Goal: Find specific page/section: Find specific page/section

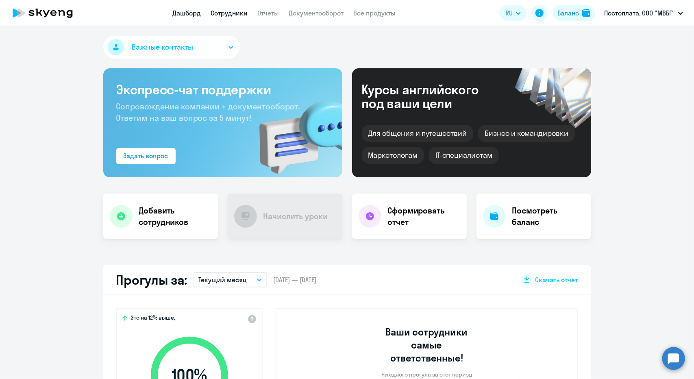
click at [237, 9] on link "Сотрудники" at bounding box center [229, 13] width 37 height 8
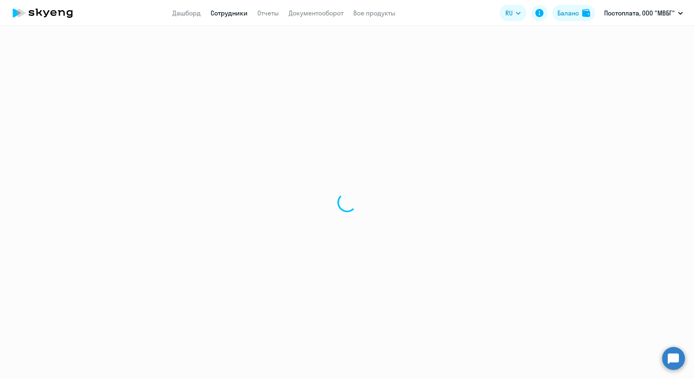
select select "30"
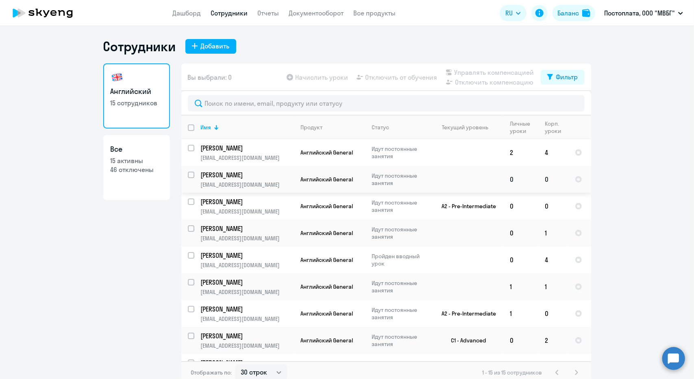
scroll to position [176, 0]
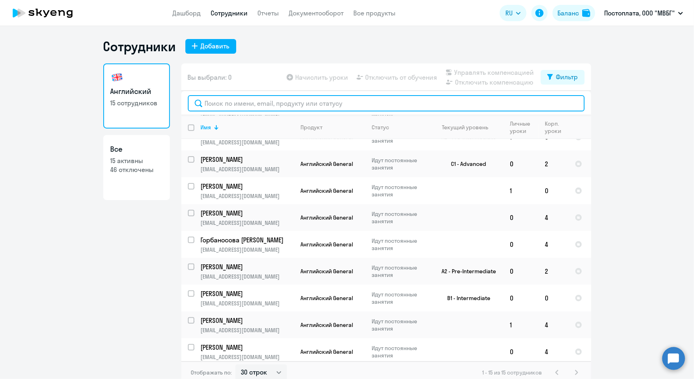
click at [363, 96] on input "text" at bounding box center [386, 103] width 397 height 16
type input "r"
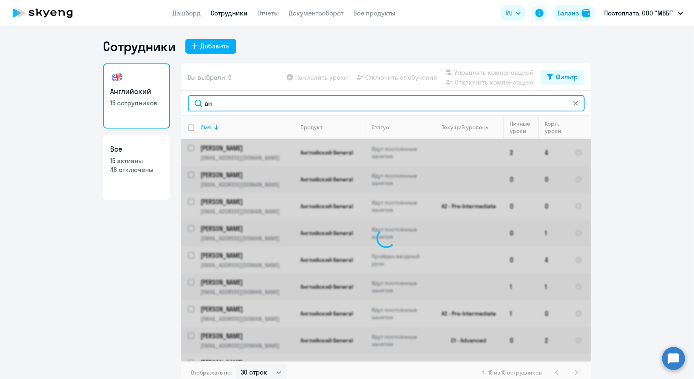
type input "[PERSON_NAME]"
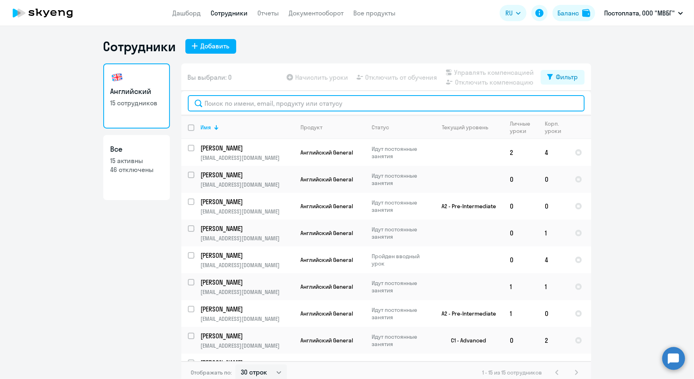
type input "б"
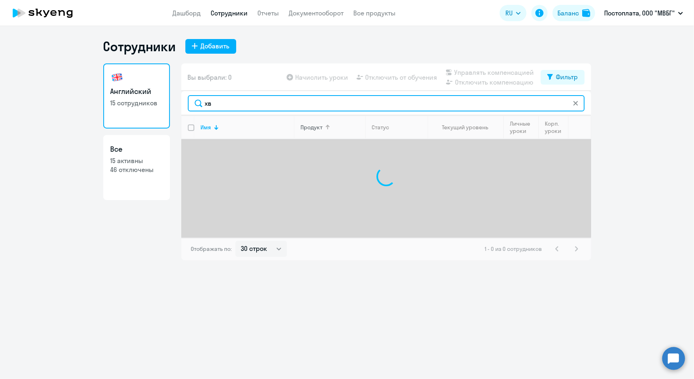
type input "х"
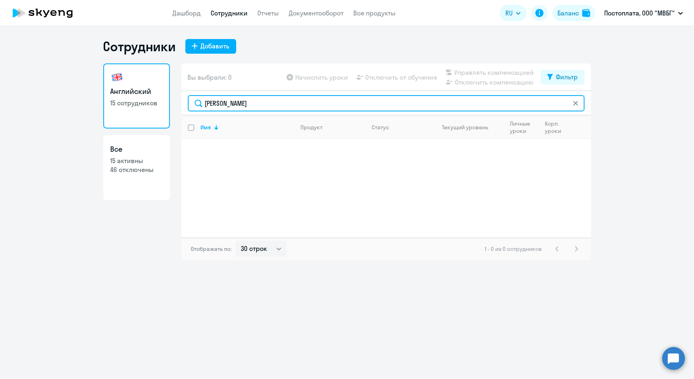
type input "[PERSON_NAME]"
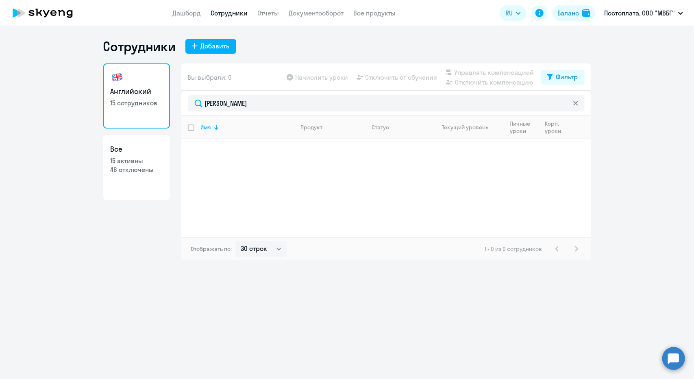
click at [127, 169] on p "46 отключены" at bounding box center [137, 169] width 52 height 9
select select "30"
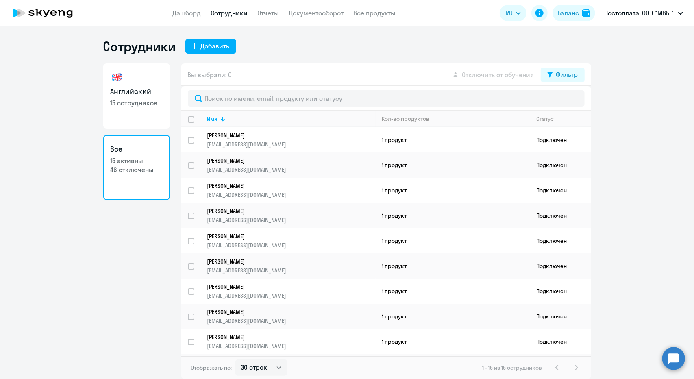
click at [134, 83] on link "Английский 15 сотрудников" at bounding box center [136, 95] width 67 height 65
select select "30"
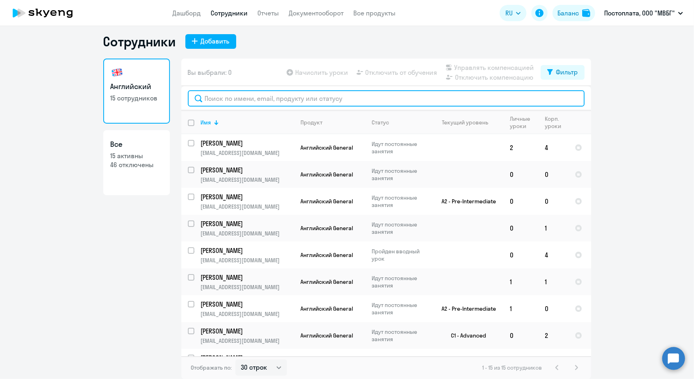
click at [236, 100] on input "text" at bounding box center [386, 98] width 397 height 16
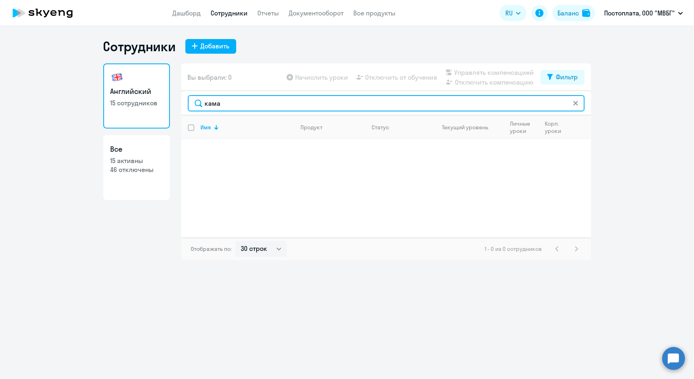
type input "кама"
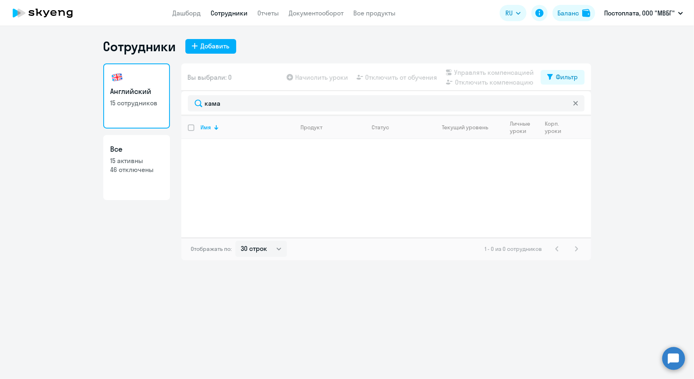
click at [126, 153] on h3 "Все" at bounding box center [137, 149] width 52 height 11
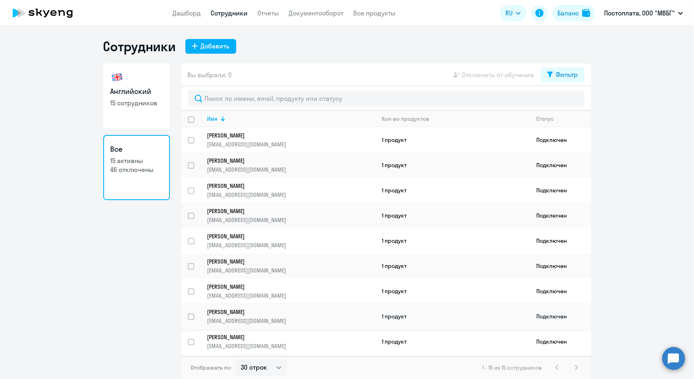
scroll to position [141, 0]
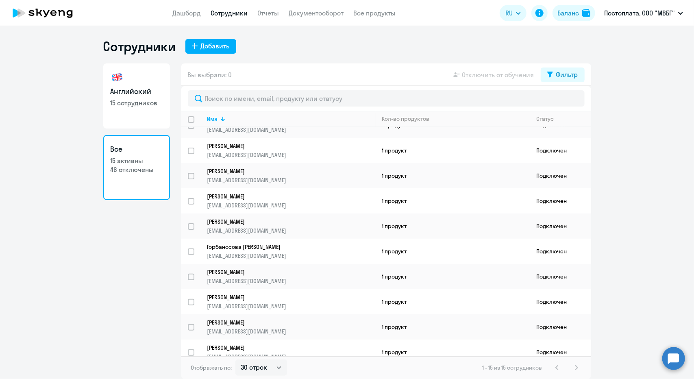
click at [577, 368] on div "1 - 15 из 15 сотрудников" at bounding box center [532, 368] width 99 height 10
click at [272, 367] on select "30 строк 50 строк 100 строк" at bounding box center [261, 367] width 52 height 16
select select "100"
click at [235, 359] on select "30 строк 50 строк 100 строк" at bounding box center [261, 367] width 52 height 16
